Goal: Task Accomplishment & Management: Complete application form

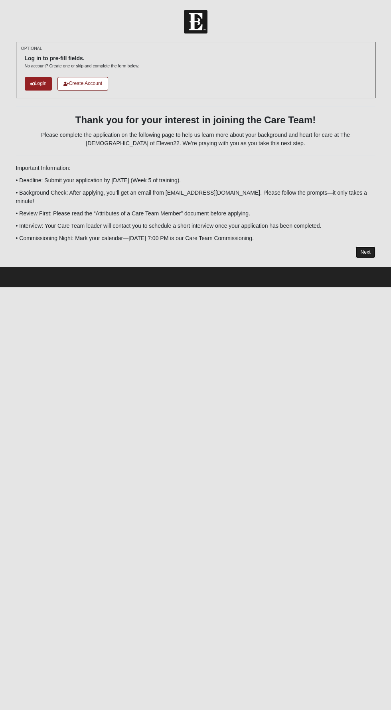
click at [365, 247] on link "Next" at bounding box center [365, 253] width 20 height 12
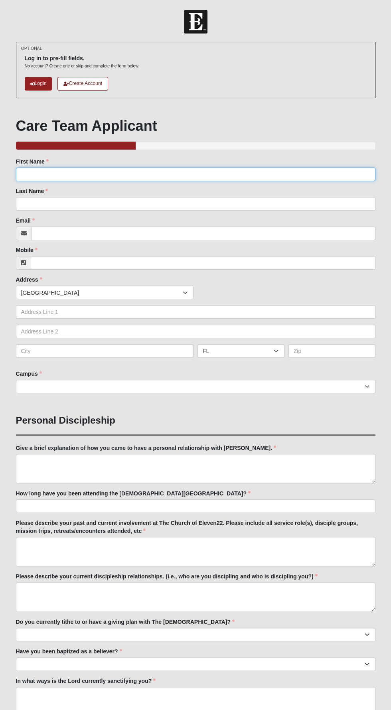
click at [60, 174] on input "First Name" at bounding box center [195, 175] width 359 height 14
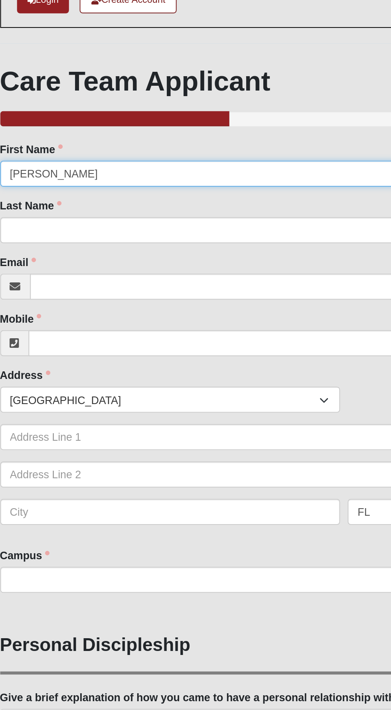
type input "[PERSON_NAME]"
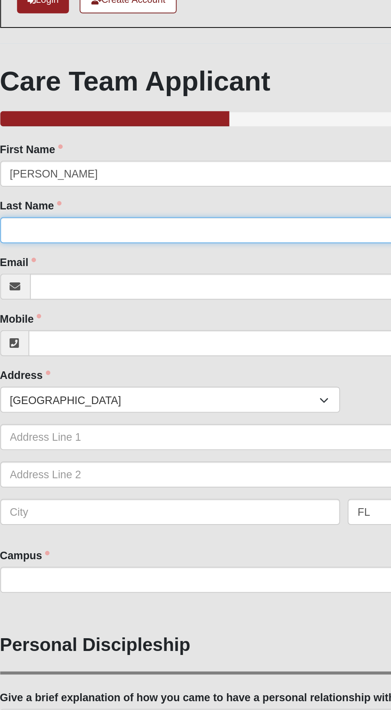
click at [72, 201] on input "Last Name" at bounding box center [195, 204] width 359 height 14
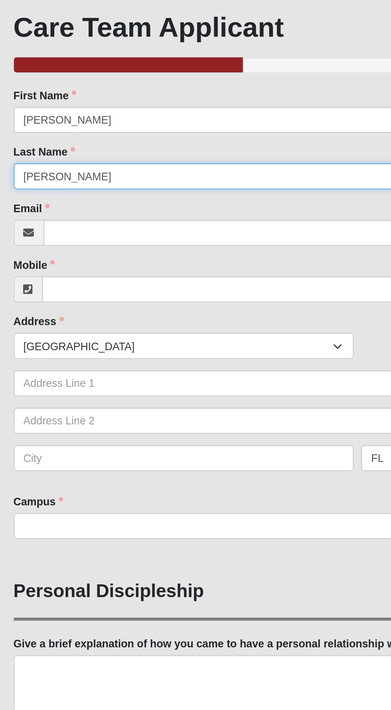
type input "[PERSON_NAME]"
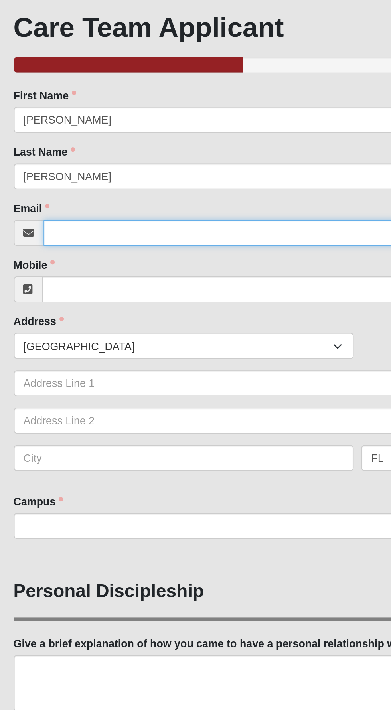
click at [72, 232] on input "Email" at bounding box center [204, 234] width 344 height 14
type input "[EMAIL_ADDRESS][DOMAIN_NAME]"
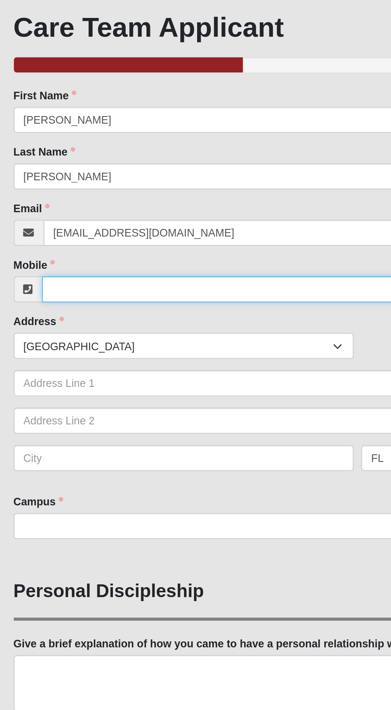
click at [56, 260] on input "Mobile" at bounding box center [203, 263] width 345 height 14
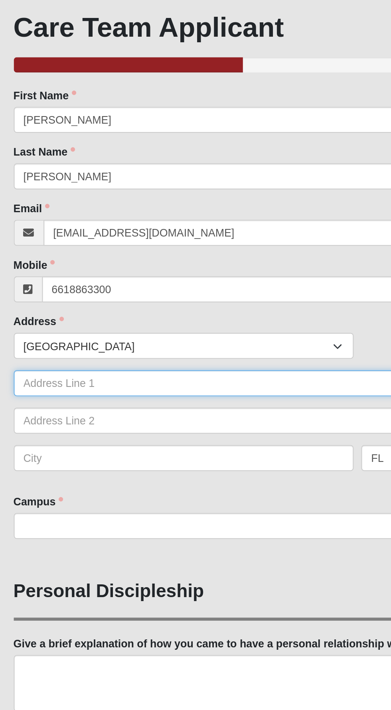
click at [154, 310] on input "text" at bounding box center [195, 312] width 359 height 14
type input "[PHONE_NUMBER]"
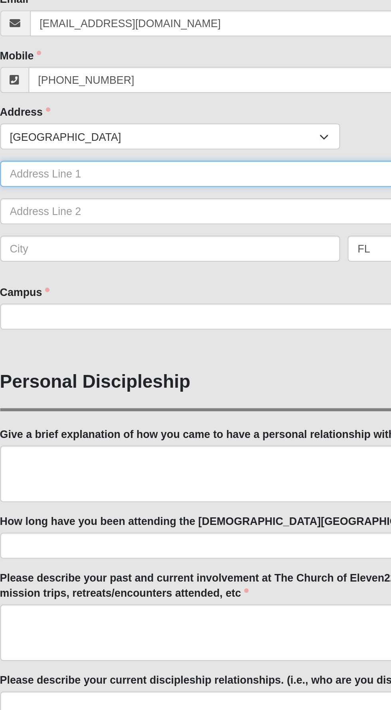
type input "[STREET_ADDRESS][PERSON_NAME]"
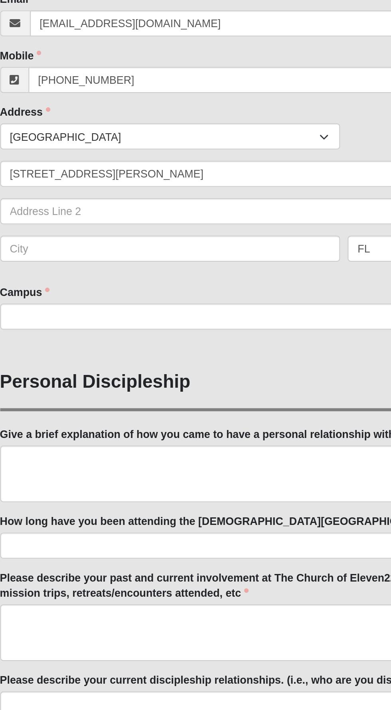
type input "[GEOGRAPHIC_DATA]"
type input "32259"
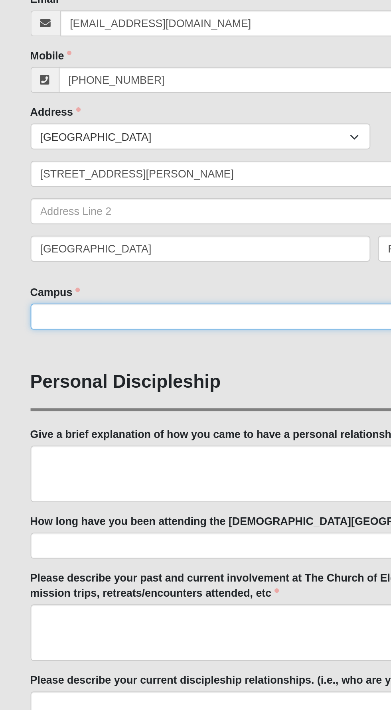
click at [57, 388] on select "[GEOGRAPHIC_DATA] [GEOGRAPHIC_DATA] (Coming Soon) Eleven22 Online [PERSON_NAME]…" at bounding box center [195, 387] width 359 height 14
select select "11"
click at [16, 380] on select "[GEOGRAPHIC_DATA] [GEOGRAPHIC_DATA] (Coming Soon) Eleven22 Online [PERSON_NAME]…" at bounding box center [195, 387] width 359 height 14
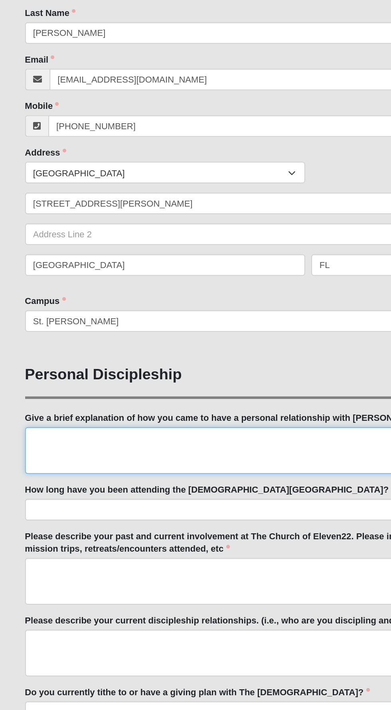
click at [180, 463] on textarea "Give a brief explanation of how you came to have a personal relationship with […" at bounding box center [195, 469] width 359 height 30
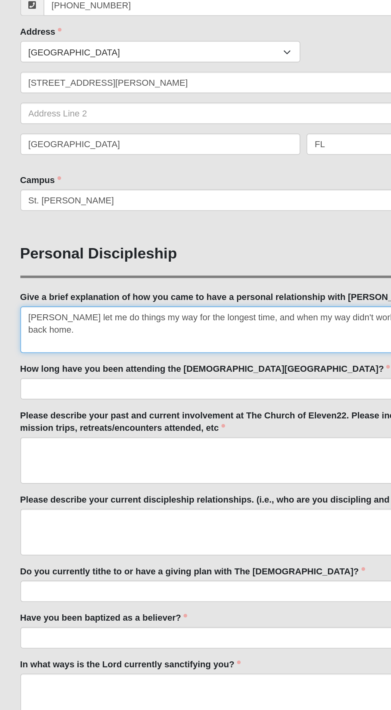
type textarea "[PERSON_NAME] let me do things my way for the longest time, and when my way did…"
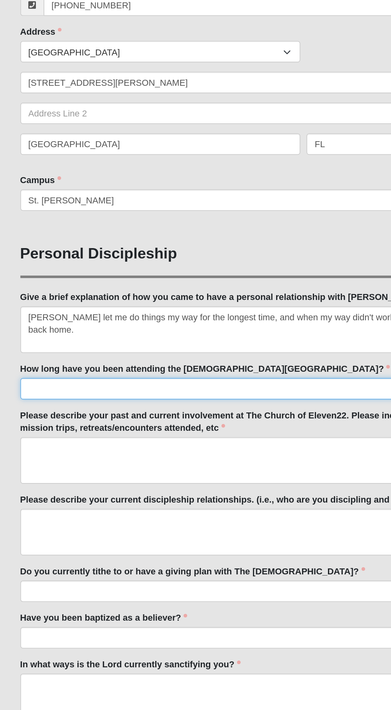
click at [181, 507] on input "How long have you been attending the [DEMOGRAPHIC_DATA][GEOGRAPHIC_DATA]?" at bounding box center [195, 506] width 359 height 14
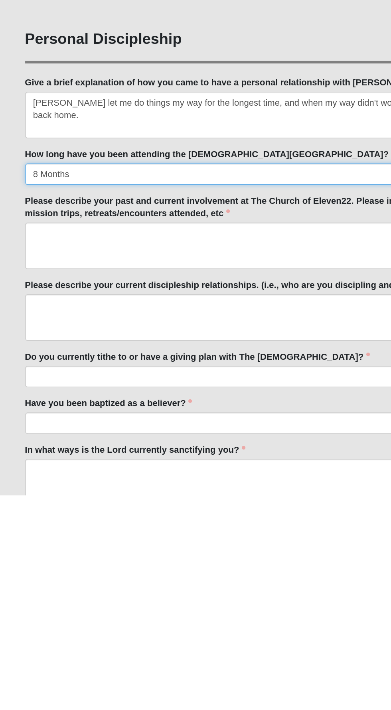
type input "8 Months"
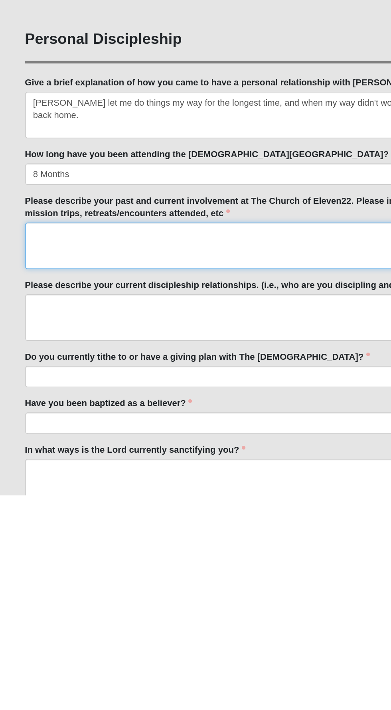
click at [87, 545] on textarea "Please describe your past and current involvement at The Church of Eleven22. Pl…" at bounding box center [195, 552] width 359 height 30
type textarea "I currently serve on the Neiamheh Team, I am in a disciple group, and am consid…"
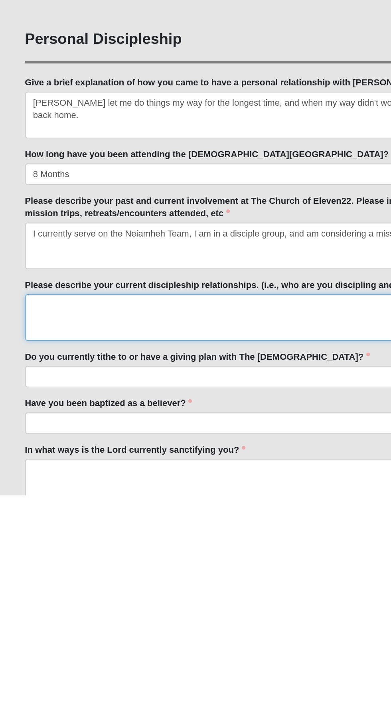
click at [60, 588] on textarea "Please describe your current discipleship relationships. (i.e., who are you dis…" at bounding box center [195, 597] width 359 height 30
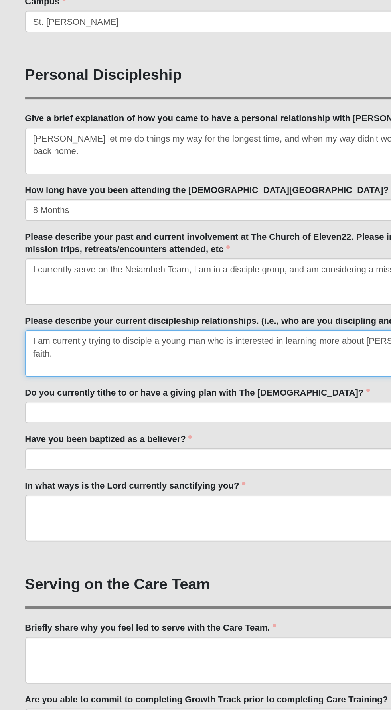
scroll to position [114, 0]
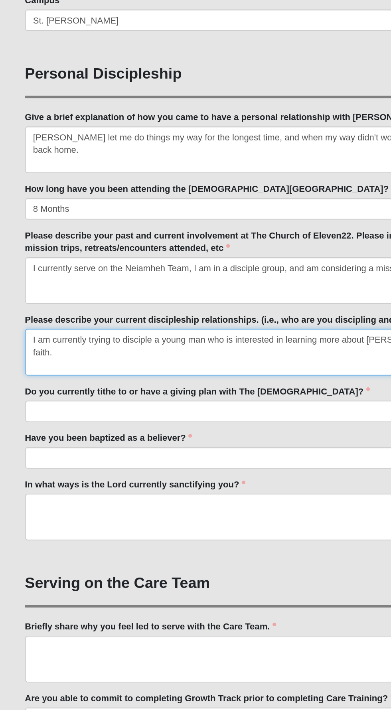
type textarea "I am currently trying to disciple a young man who is interested in learning mor…"
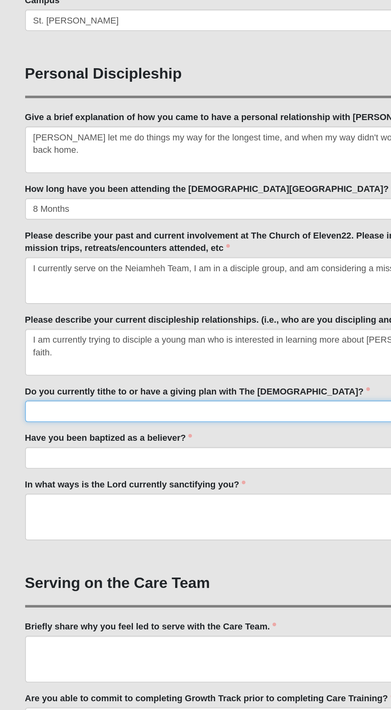
click at [192, 519] on select "No Yes" at bounding box center [195, 521] width 359 height 14
select select "True"
click at [16, 514] on select "No Yes" at bounding box center [195, 521] width 359 height 14
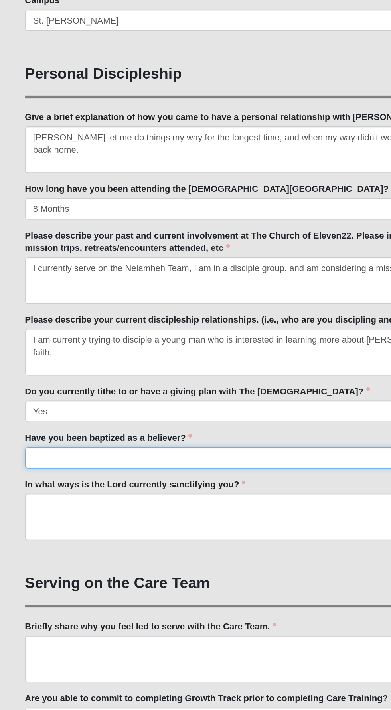
click at [191, 551] on select "No Yes" at bounding box center [195, 550] width 359 height 14
select select "True"
click at [16, 543] on select "No Yes" at bounding box center [195, 550] width 359 height 14
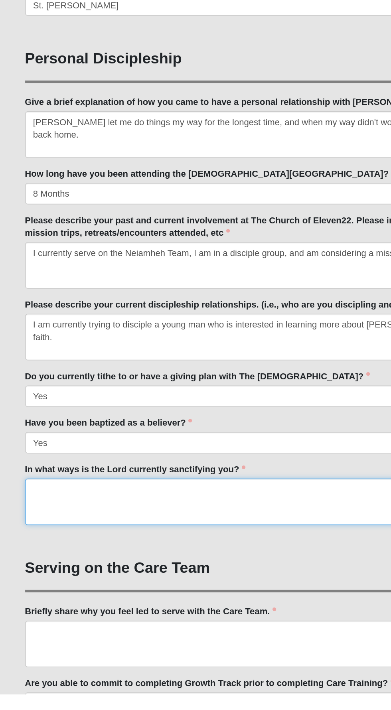
click at [169, 594] on textarea "In what ways is the Lord currently sanctifying you?" at bounding box center [195, 588] width 359 height 30
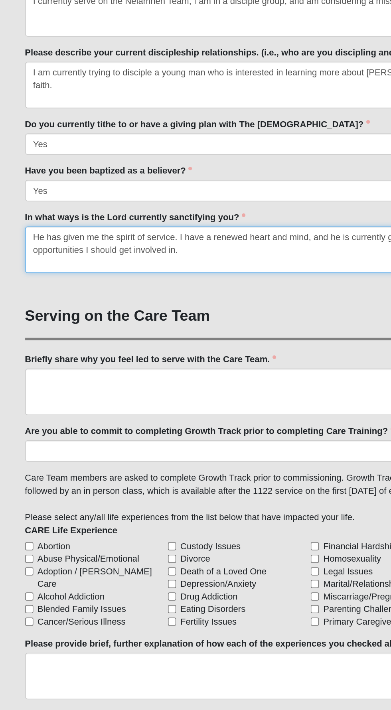
scroll to position [295, 0]
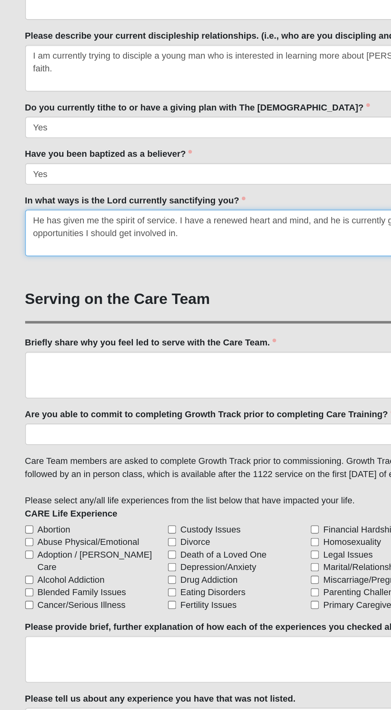
type textarea "He has given me the spirit of service. I have a renewed heart and mind, and he …"
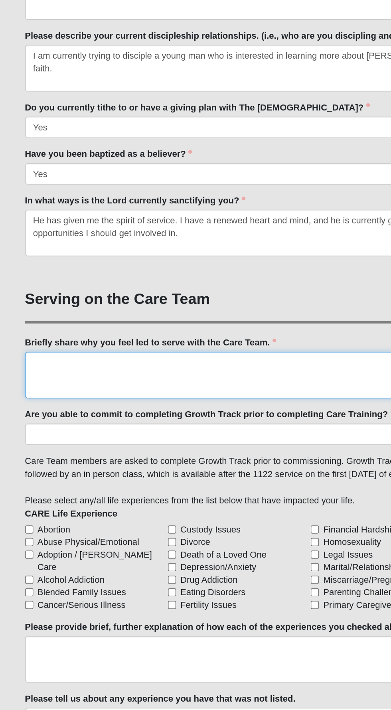
click at [41, 488] on textarea "Briefly share why you feel led to serve with the Care Team." at bounding box center [195, 497] width 359 height 30
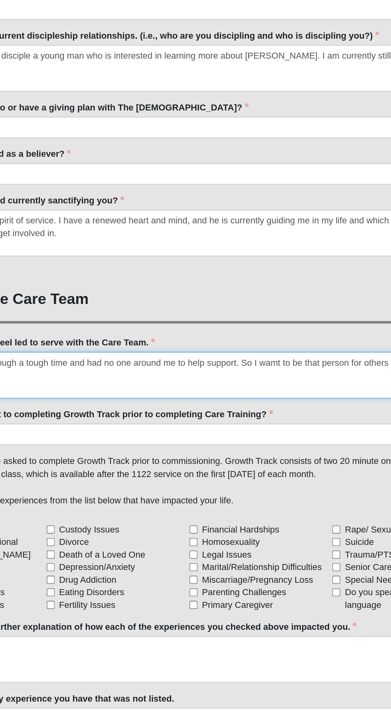
click at [255, 484] on textarea "I was myself going through a tough time and had no one around me to help suppor…" at bounding box center [195, 497] width 359 height 30
click at [314, 487] on textarea "I was myself going through a tough time and had no one around me to help suppor…" at bounding box center [195, 497] width 359 height 30
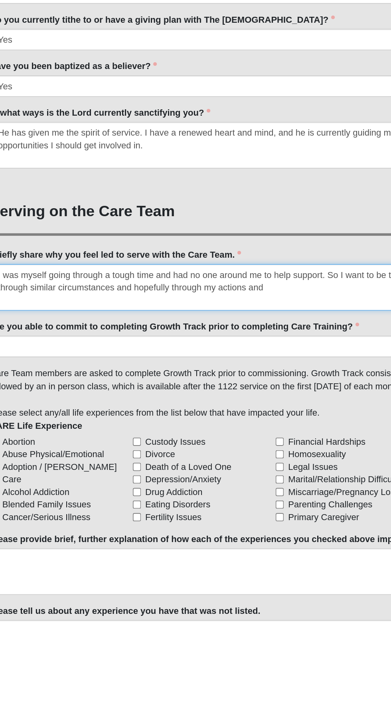
click at [209, 496] on textarea "I was myself going through a tough time and had no one around me to help suppor…" at bounding box center [195, 497] width 359 height 30
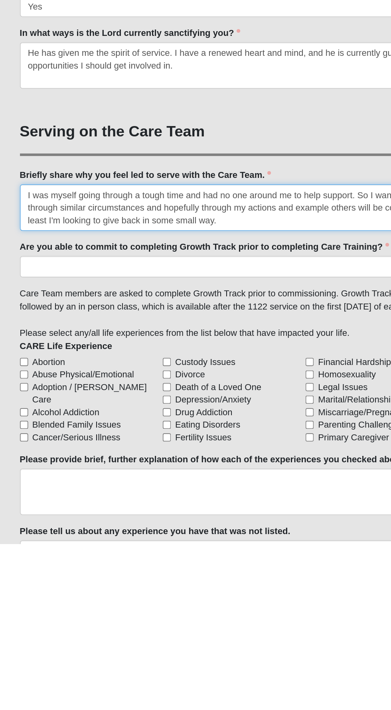
type textarea "I was myself going through a tough time and had no one around me to help suppor…"
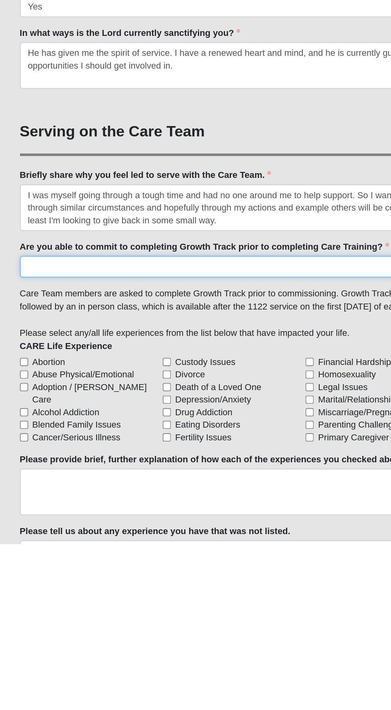
click at [213, 531] on select "Yes No Already Completed" at bounding box center [195, 534] width 359 height 14
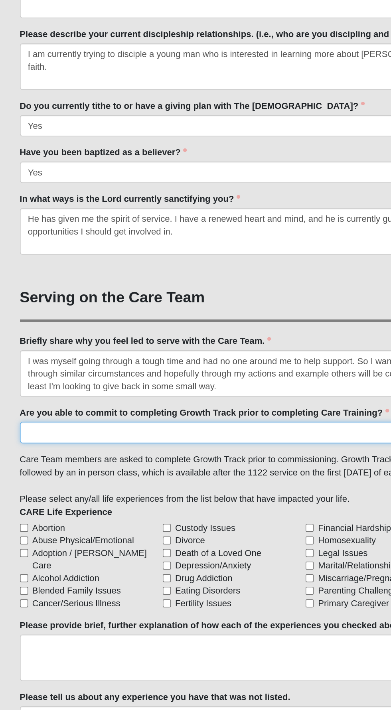
select select "Already Completed"
click at [16, 527] on select "Yes No Already Completed" at bounding box center [195, 534] width 359 height 14
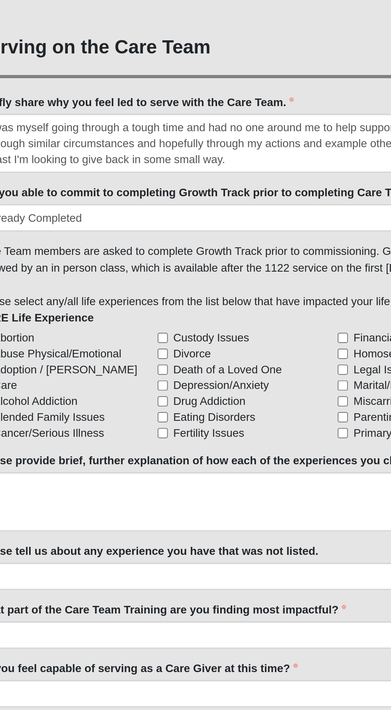
scroll to position [385, 0]
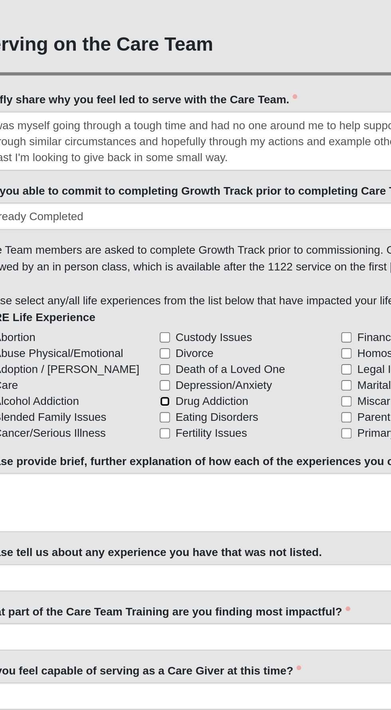
click at [110, 535] on input "Drug Addiction" at bounding box center [109, 537] width 5 height 5
checkbox input "true"
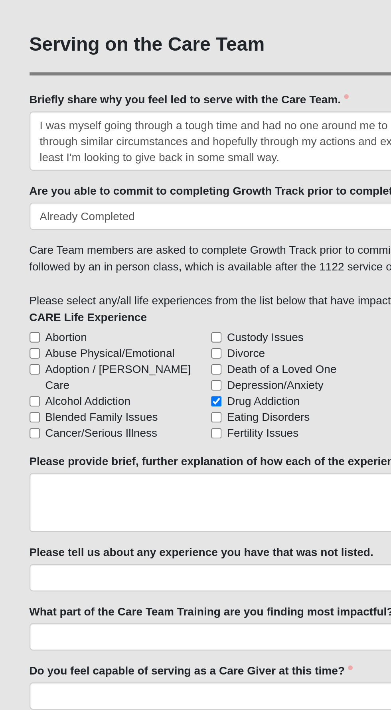
click at [197, 508] on input "Financial Hardships" at bounding box center [199, 505] width 5 height 5
checkbox input "true"
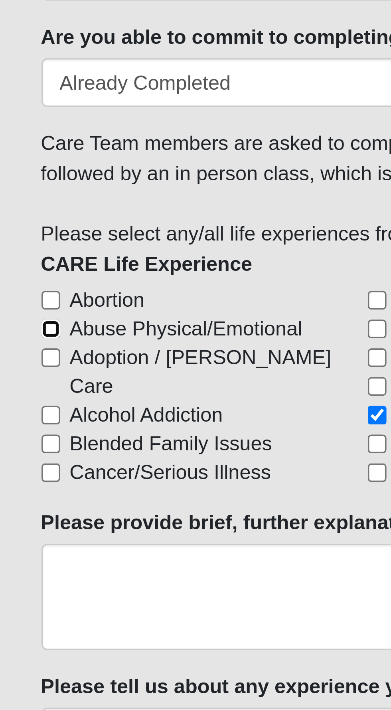
click at [21, 512] on input "Abuse Physical/Emotional" at bounding box center [18, 513] width 5 height 5
checkbox input "true"
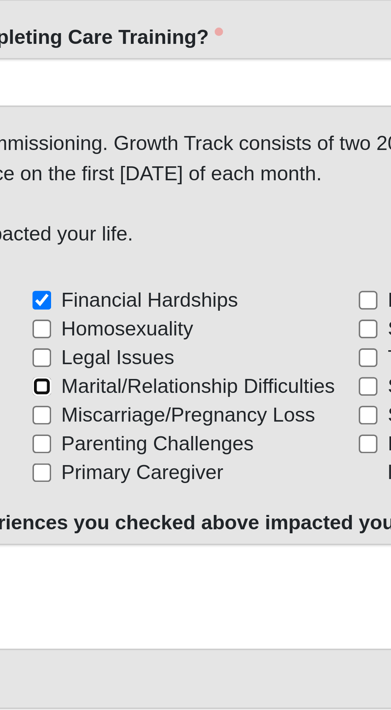
click at [199, 527] on input "Marital/Relationship Difficulties" at bounding box center [199, 529] width 5 height 5
click at [200, 527] on input "Marital/Relationship Difficulties" at bounding box center [199, 529] width 5 height 5
checkbox input "false"
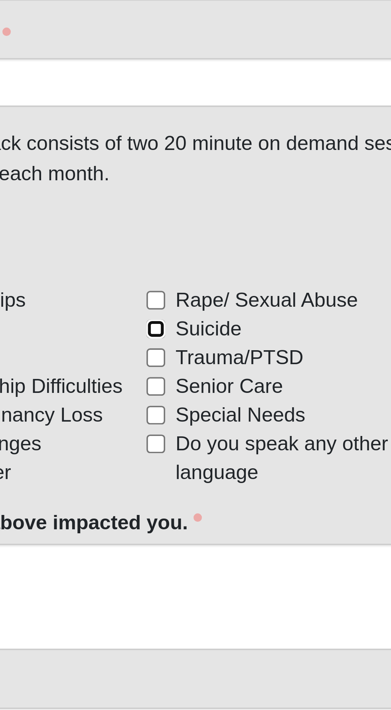
click at [293, 511] on input "Suicide" at bounding box center [290, 513] width 5 height 5
checkbox input "true"
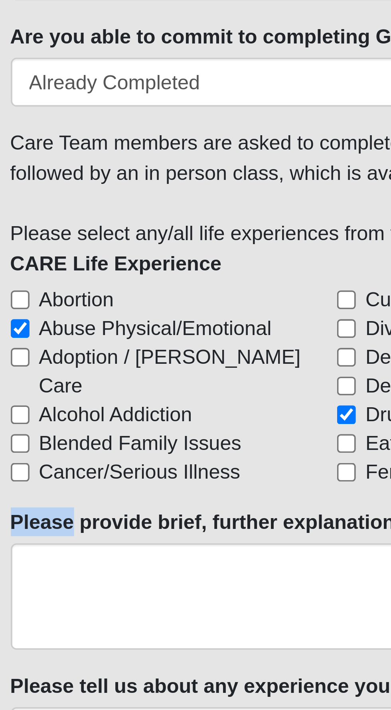
click at [96, 501] on label "Abortion" at bounding box center [59, 505] width 87 height 8
click at [21, 503] on input "Abortion" at bounding box center [18, 505] width 5 height 5
click at [21, 505] on input "Abortion" at bounding box center [18, 505] width 5 height 5
checkbox input "false"
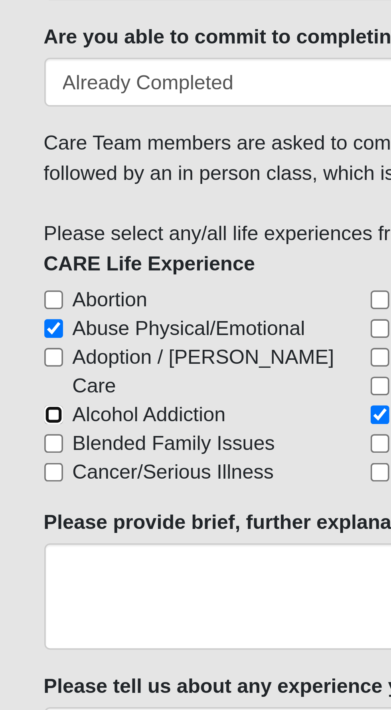
click at [19, 535] on input "Alcohol Addiction" at bounding box center [18, 537] width 5 height 5
checkbox input "true"
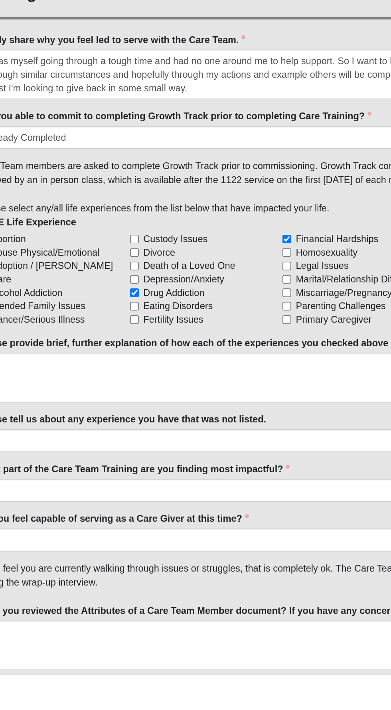
scroll to position [440, 0]
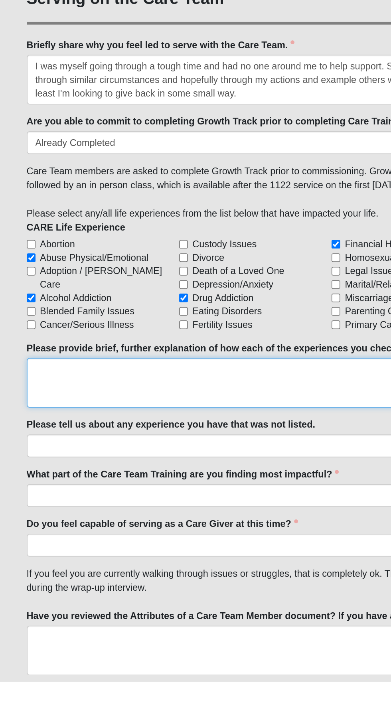
click at [55, 525] on textarea "Please provide brief, further explanation of how each of the experiences you ch…" at bounding box center [195, 533] width 359 height 30
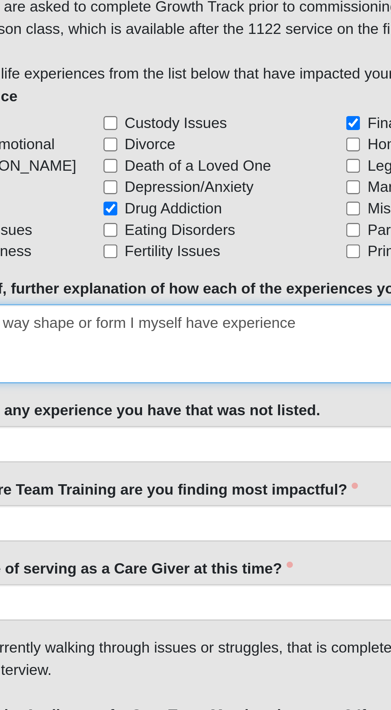
scroll to position [464, 0]
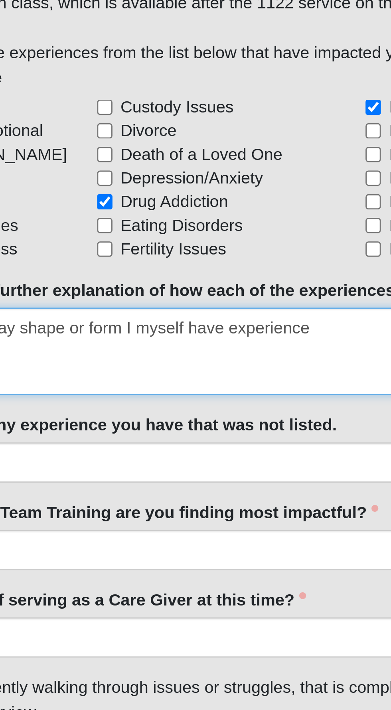
type textarea "Well in some small way shape or form I myself have experience"
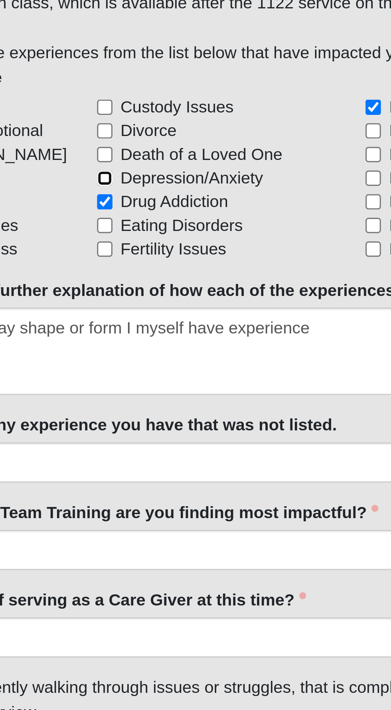
click at [110, 448] on input "Depression/Anxiety" at bounding box center [109, 450] width 5 height 5
checkbox input "true"
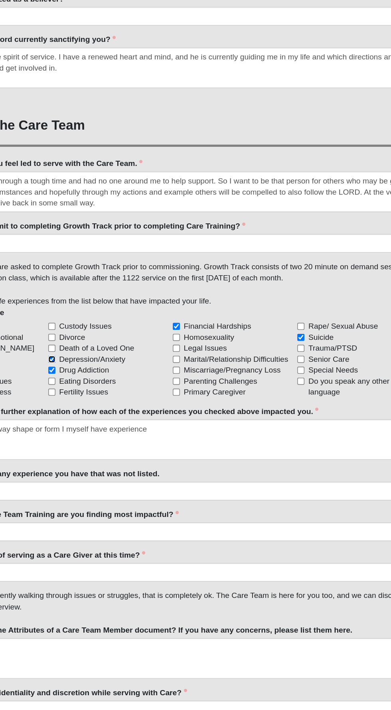
scroll to position [463, 0]
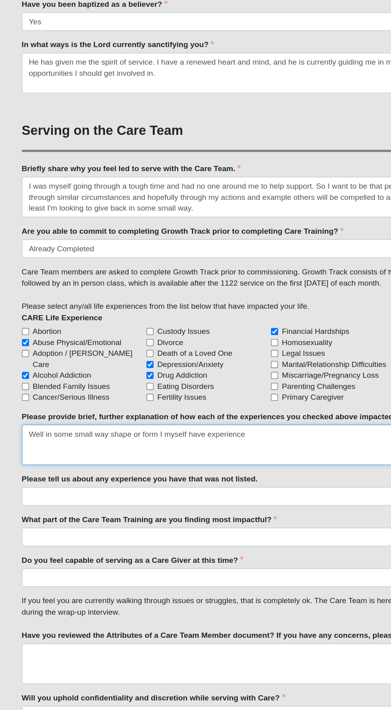
click at [214, 501] on textarea "Well in some small way shape or form I myself have experience" at bounding box center [195, 510] width 359 height 30
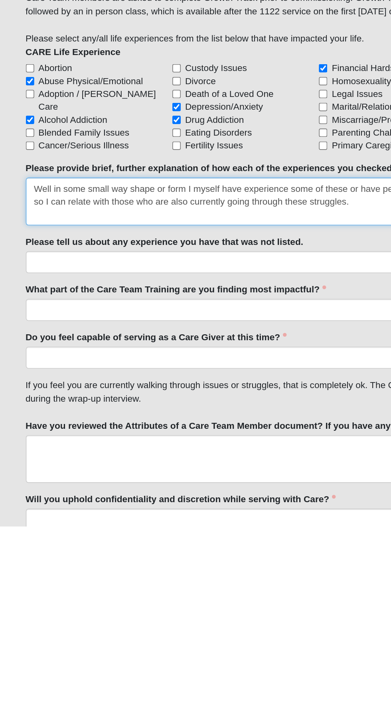
type textarea "Well in some small way shape or form I myself have experience some of these or …"
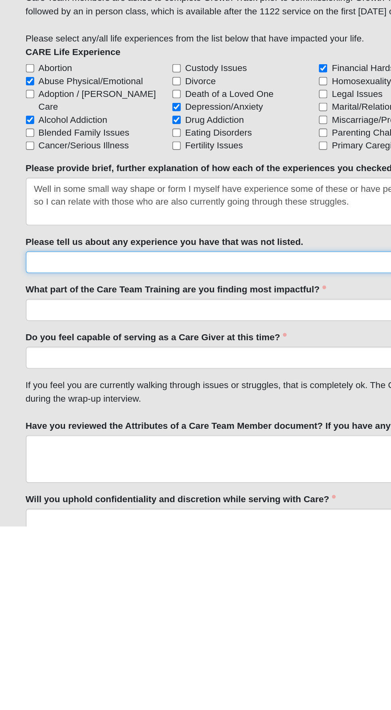
click at [40, 545] on input "Please tell us about any experience you have that was not listed." at bounding box center [195, 547] width 359 height 14
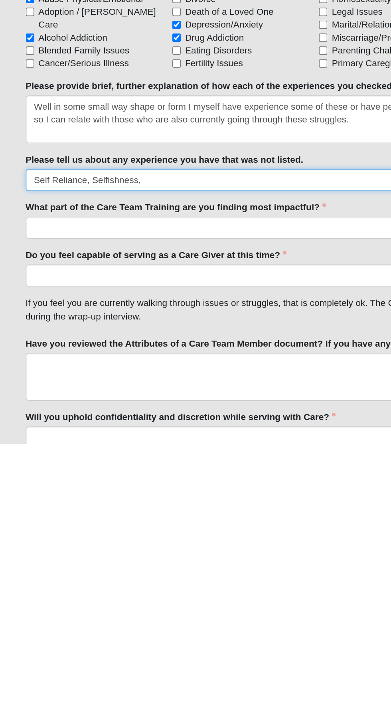
type input "Self Reliance, Selfishness,"
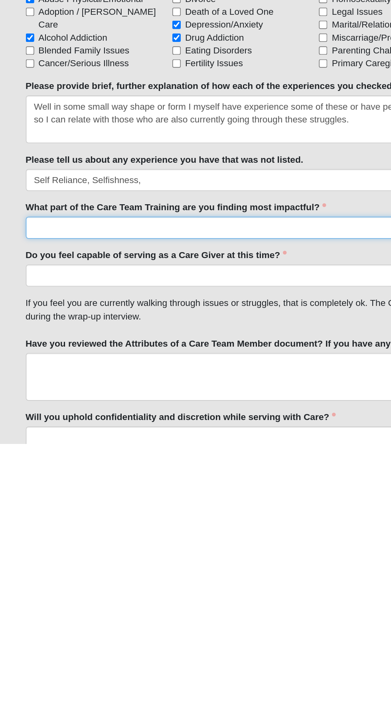
click at [53, 573] on input "What part of the Care Team Training are you finding most impactful?" at bounding box center [195, 577] width 359 height 14
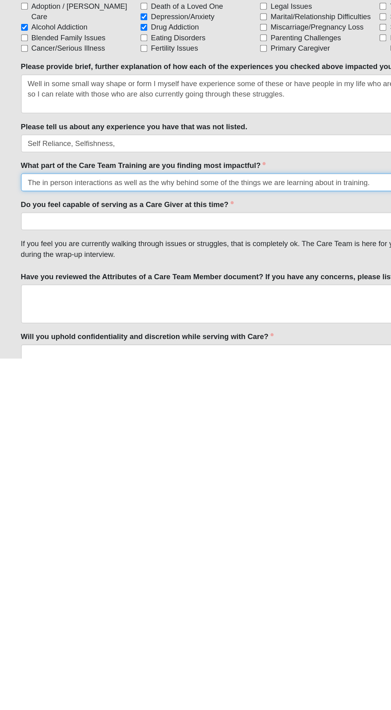
type input "The in person interactions as well as the why behind some of the things we are …"
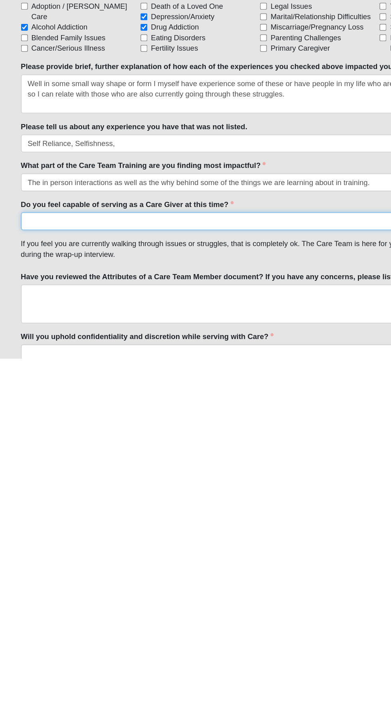
click at [60, 605] on select "No Yes" at bounding box center [195, 606] width 359 height 14
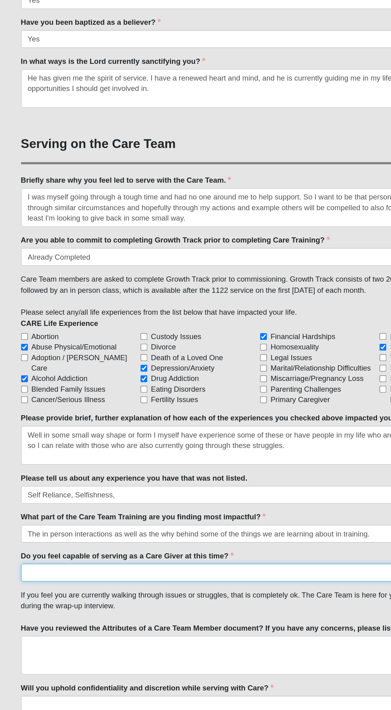
select select "True"
click at [16, 599] on select "No Yes" at bounding box center [195, 606] width 359 height 14
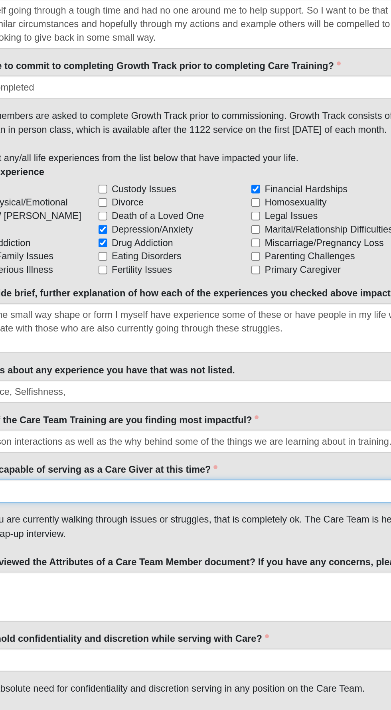
scroll to position [577, 0]
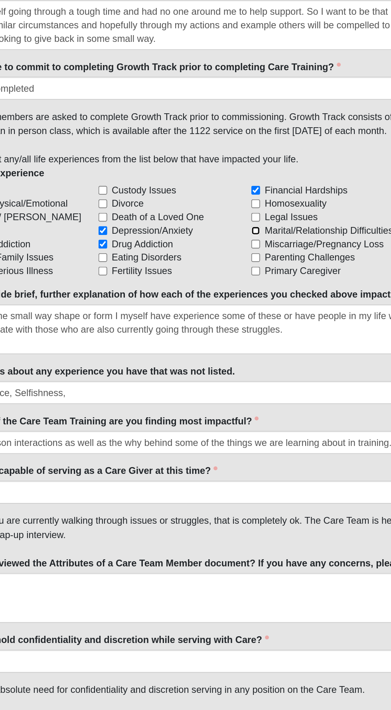
click at [201, 334] on input "Marital/Relationship Difficulties" at bounding box center [199, 336] width 5 height 5
checkbox input "true"
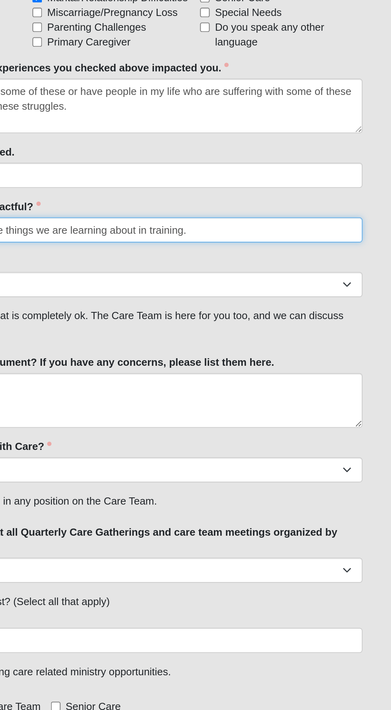
scroll to position [634, 0]
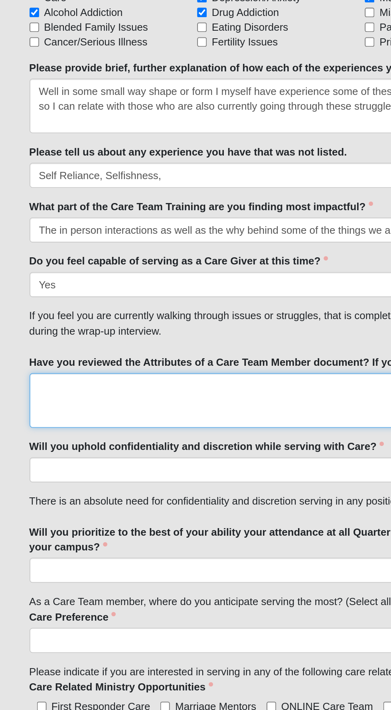
click at [158, 488] on textarea "Have you reviewed the Attributes of a Care Team Member document? If you have an…" at bounding box center [195, 497] width 359 height 30
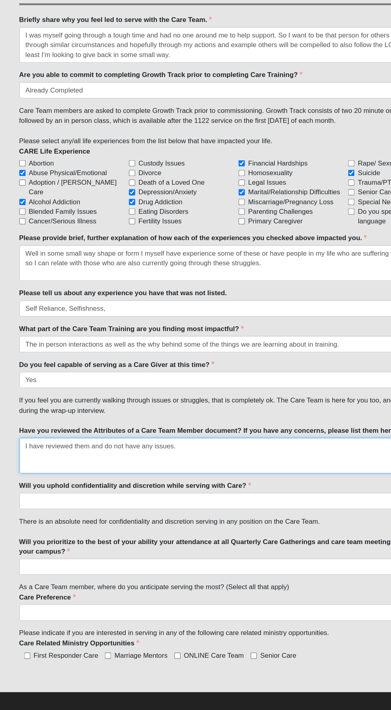
scroll to position [631, 0]
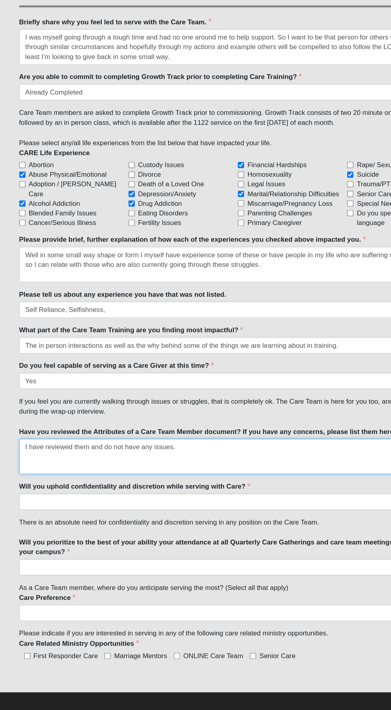
type textarea "I have reviewed them and do not have any issues."
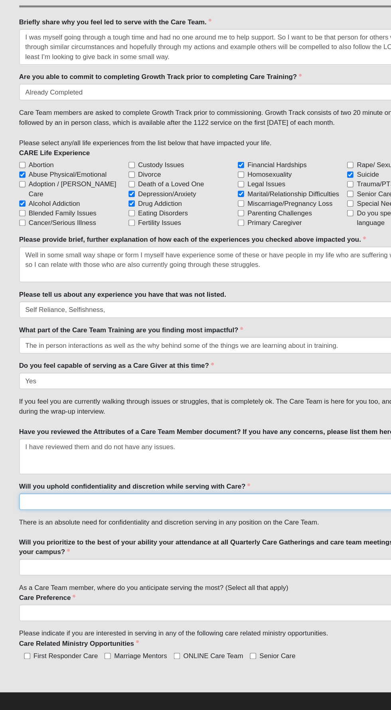
click at [93, 536] on select "No Yes" at bounding box center [195, 538] width 359 height 14
select select "True"
click at [16, 531] on select "No Yes" at bounding box center [195, 538] width 359 height 14
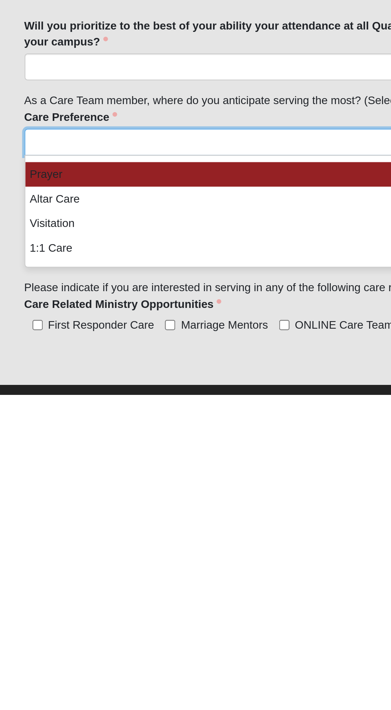
scroll to position [678, 0]
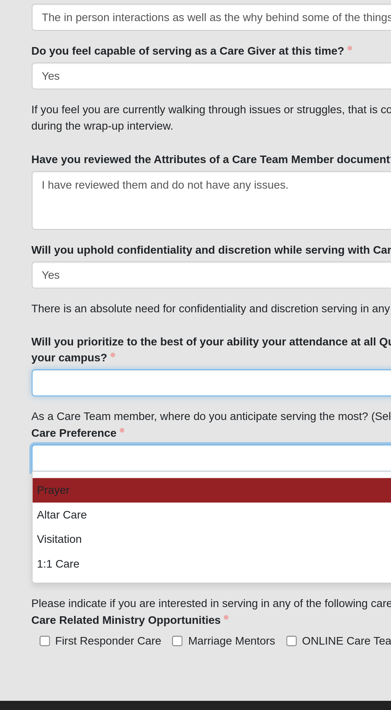
click at [156, 541] on select "No Yes" at bounding box center [195, 546] width 359 height 14
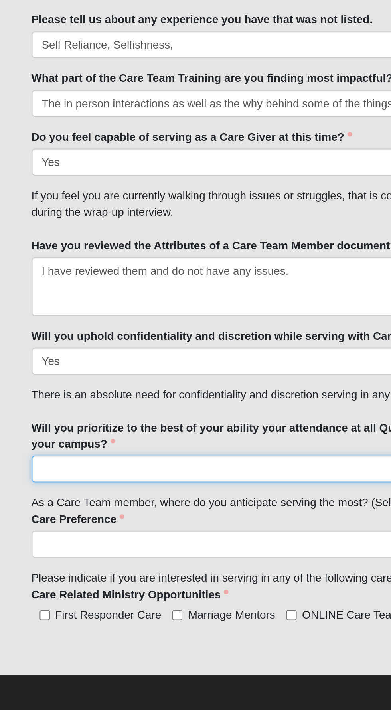
select select "True"
click at [16, 582] on select "No Yes" at bounding box center [195, 589] width 359 height 14
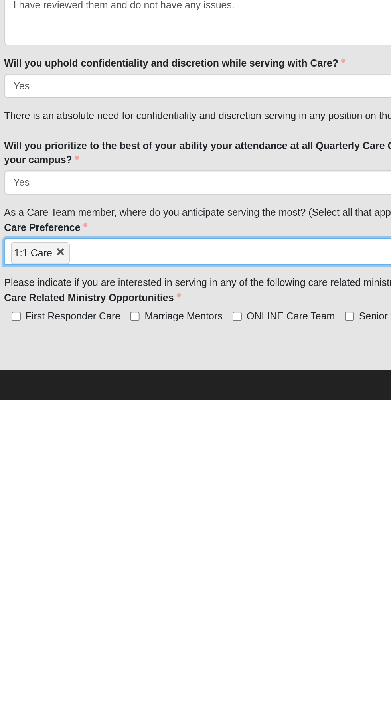
scroll to position [635, 0]
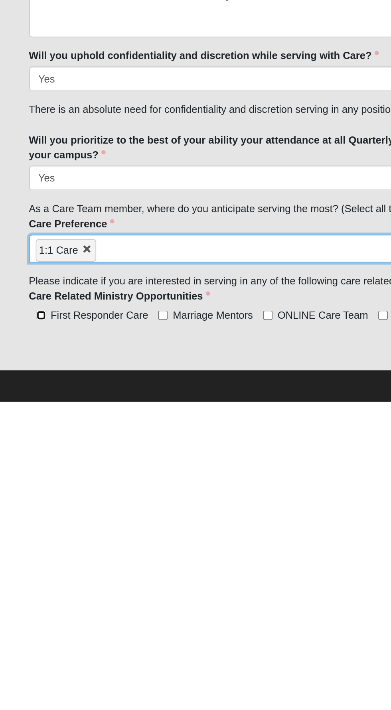
click at [23, 661] on input "First Responder Care" at bounding box center [22, 662] width 5 height 5
checkbox input "true"
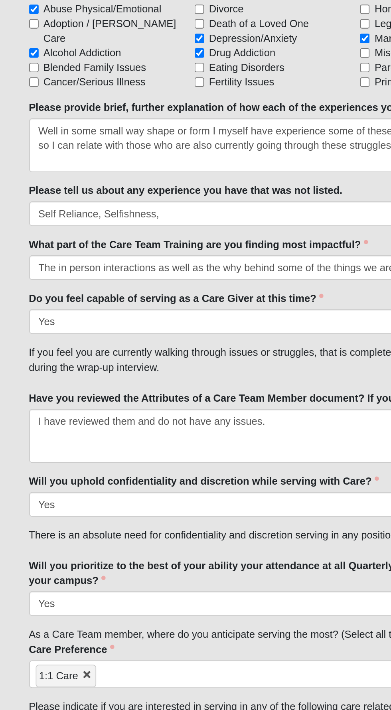
scroll to position [578, 0]
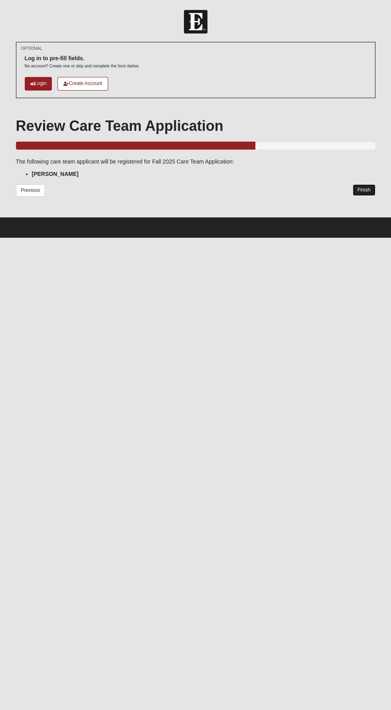
click at [368, 192] on link "Finish" at bounding box center [364, 190] width 23 height 12
